Goal: Task Accomplishment & Management: Manage account settings

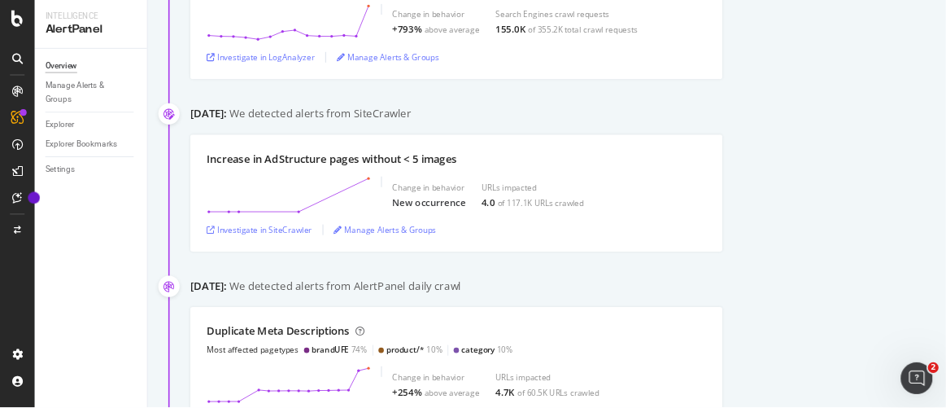
scroll to position [386, 0]
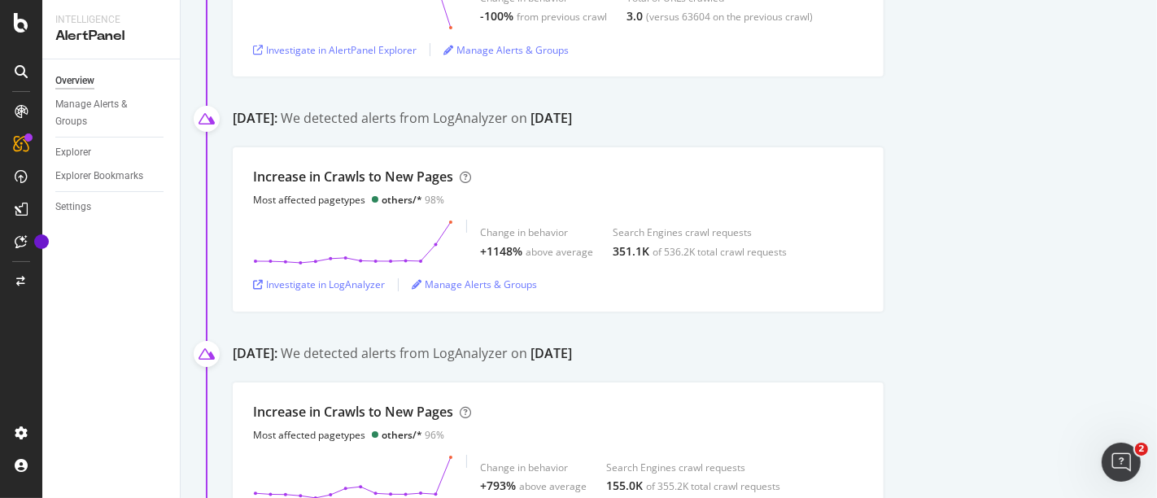
click at [1005, 229] on div "Increase in Crawls to New Pages Most affected pagetypes others/* 98% Change in …" at bounding box center [695, 229] width 924 height 164
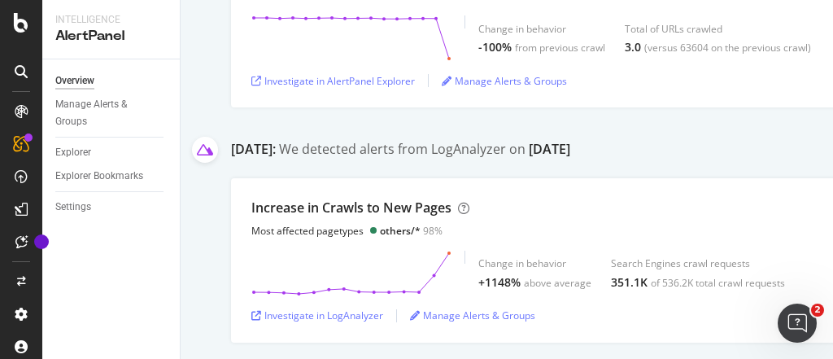
scroll to position [0, 0]
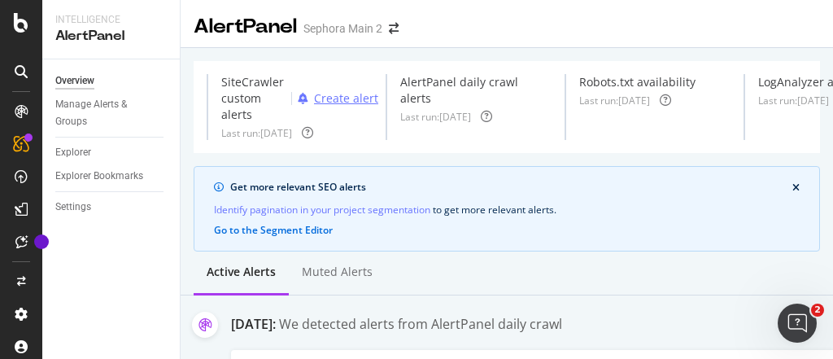
click at [329, 102] on div "Create alert" at bounding box center [346, 98] width 64 height 16
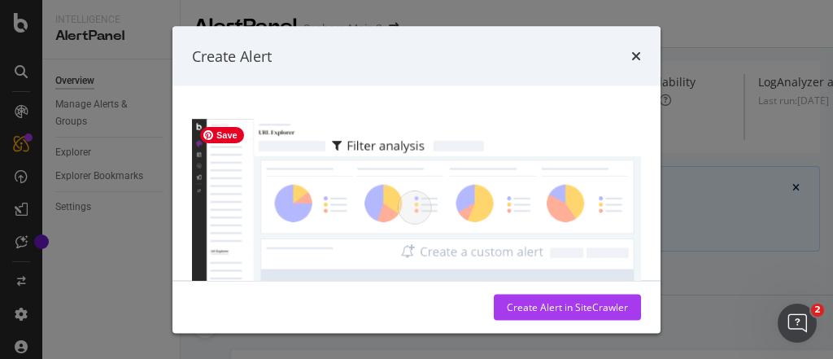
scroll to position [129, 0]
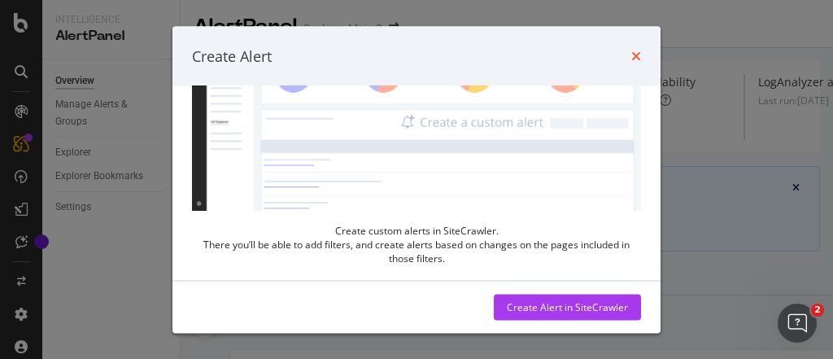
click at [638, 57] on icon "times" at bounding box center [636, 56] width 10 height 13
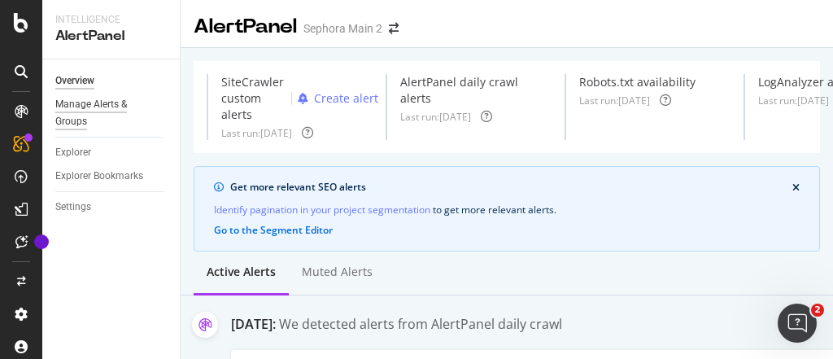
click at [83, 105] on div "Manage Alerts & Groups" at bounding box center [104, 113] width 98 height 34
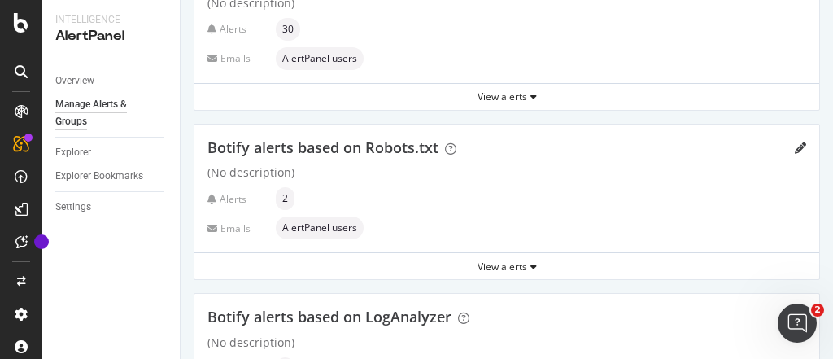
scroll to position [233, 0]
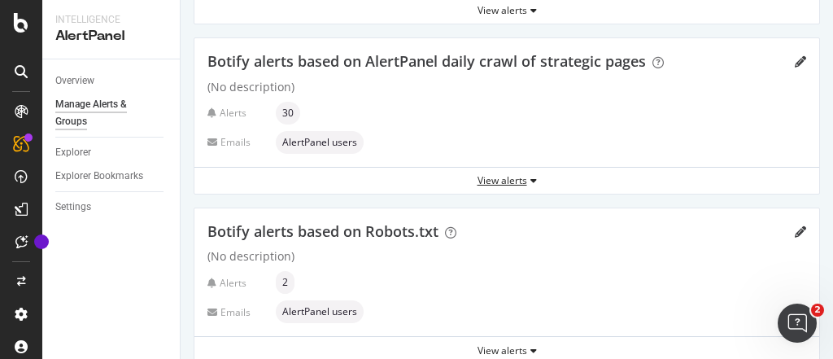
click at [494, 176] on div "View alerts" at bounding box center [506, 180] width 625 height 14
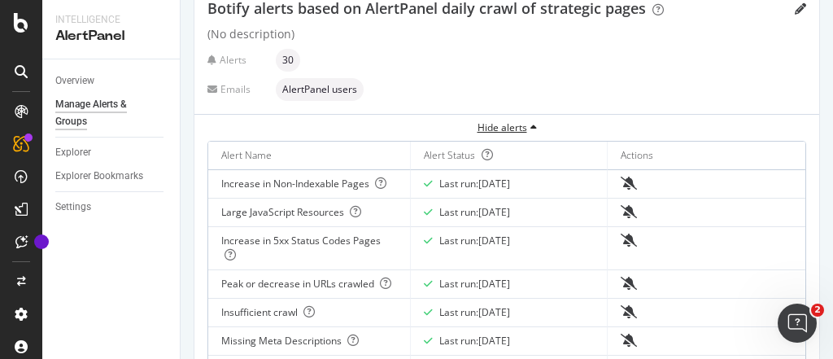
scroll to position [325, 0]
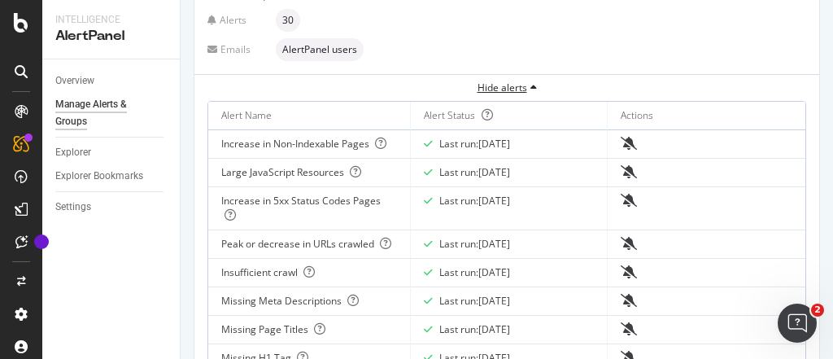
click at [508, 85] on div "Hide alerts" at bounding box center [506, 88] width 625 height 14
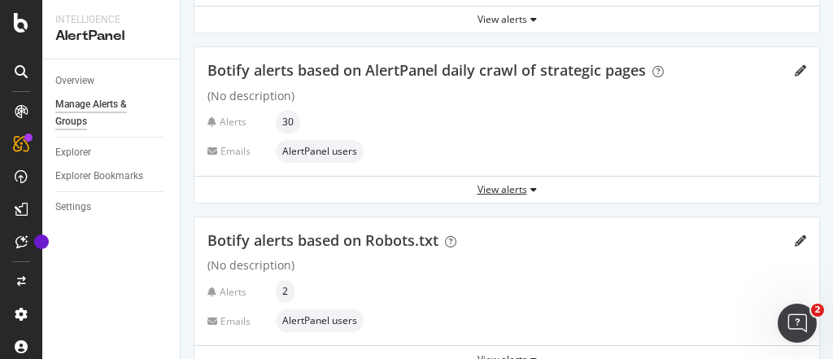
scroll to position [130, 0]
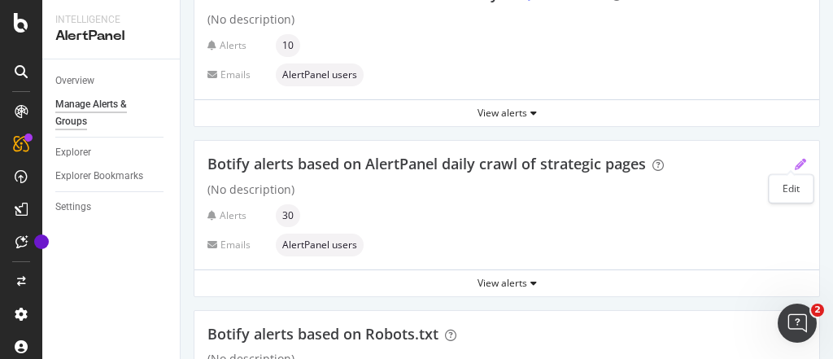
click at [795, 163] on icon "pencil" at bounding box center [800, 164] width 11 height 11
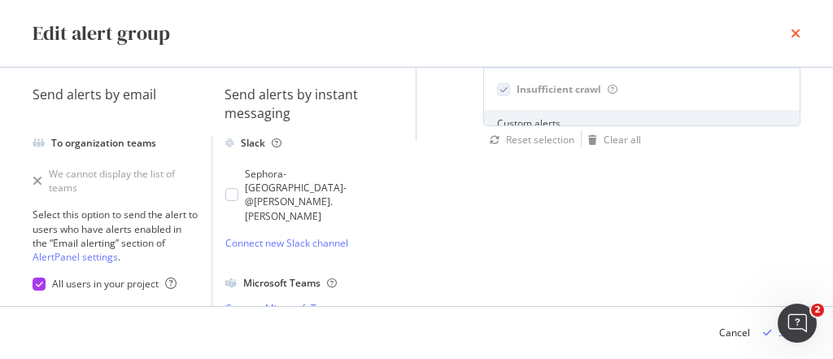
scroll to position [0, 0]
click at [793, 31] on icon "times" at bounding box center [796, 33] width 10 height 13
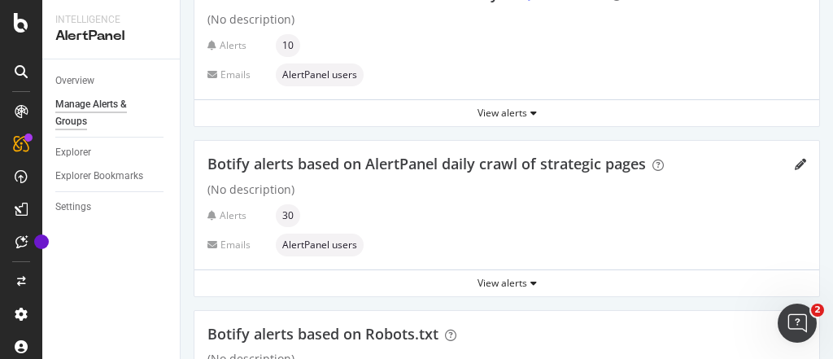
click at [798, 164] on div "Botify alerts based on AlertPanel daily crawl of strategic pages (No descriptio…" at bounding box center [506, 205] width 625 height 129
click at [795, 159] on icon "pencil" at bounding box center [800, 164] width 11 height 11
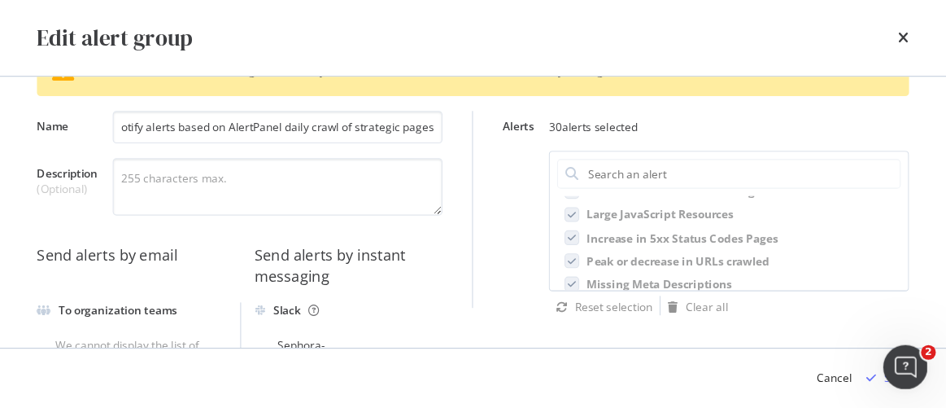
scroll to position [521, 0]
click at [796, 27] on icon "times" at bounding box center [796, 33] width 10 height 13
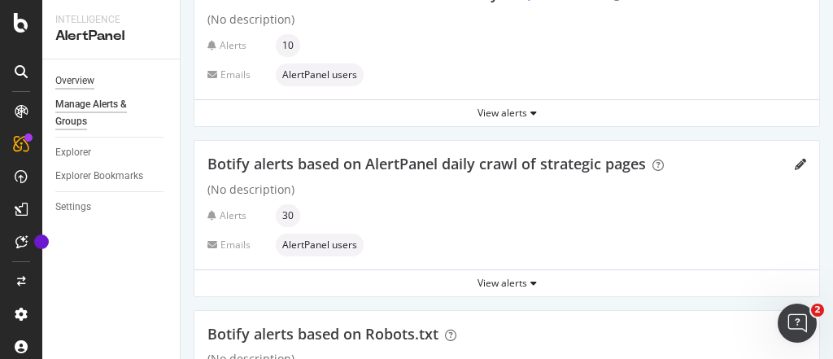
click at [83, 86] on div "Overview" at bounding box center [74, 80] width 39 height 17
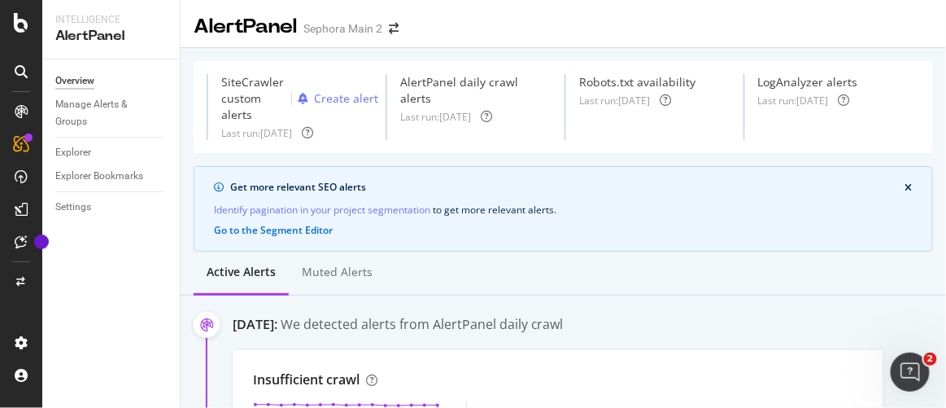
drag, startPoint x: 812, startPoint y: 3, endPoint x: 643, endPoint y: 219, distance: 274.0
click at [643, 219] on div "Get more relevant SEO alerts Identify pagination in your project segmentation t…" at bounding box center [563, 208] width 739 height 85
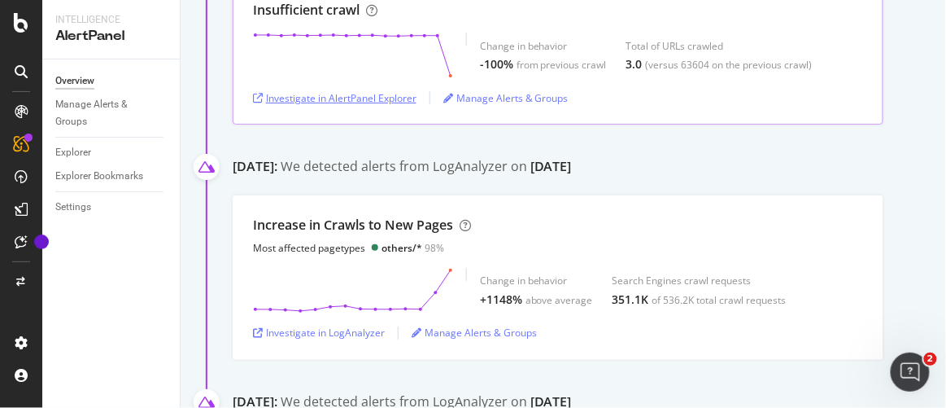
scroll to position [4103, 0]
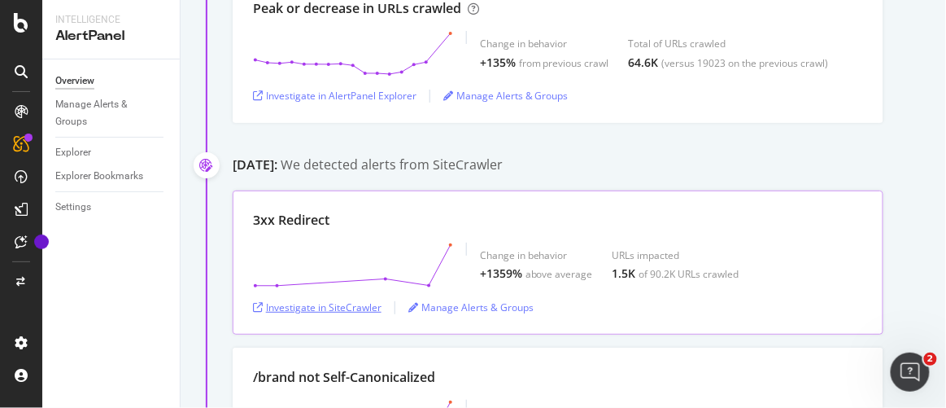
click at [294, 300] on div "Investigate in SiteCrawler" at bounding box center [317, 307] width 129 height 14
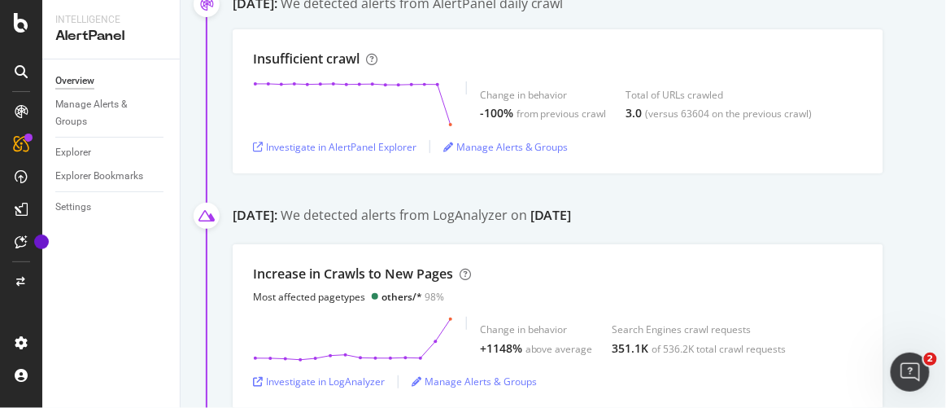
scroll to position [184, 0]
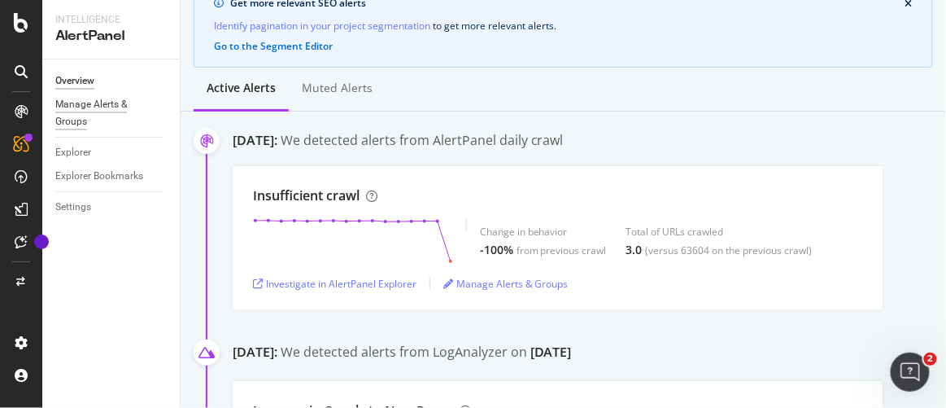
click at [73, 99] on div "Manage Alerts & Groups" at bounding box center [104, 113] width 98 height 34
